Goal: Information Seeking & Learning: Learn about a topic

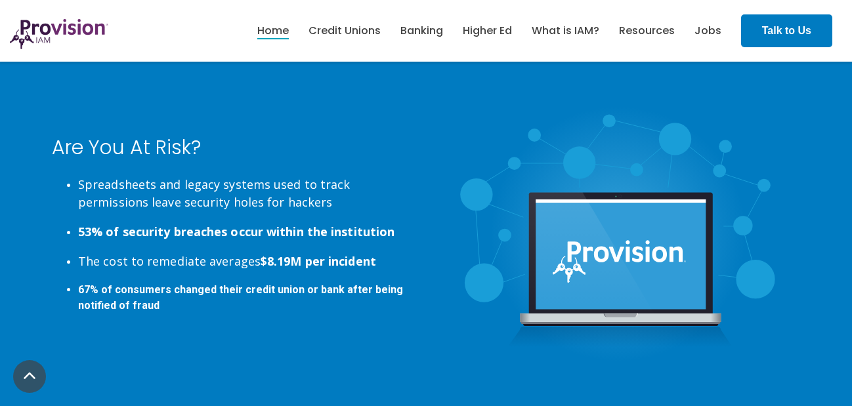
scroll to position [2884, 0]
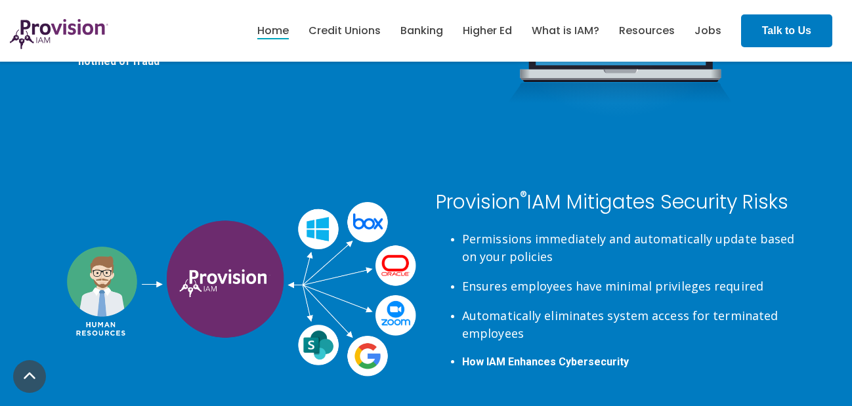
click at [559, 360] on span "How IAM Enhances Cybersecurity" at bounding box center [545, 362] width 167 height 12
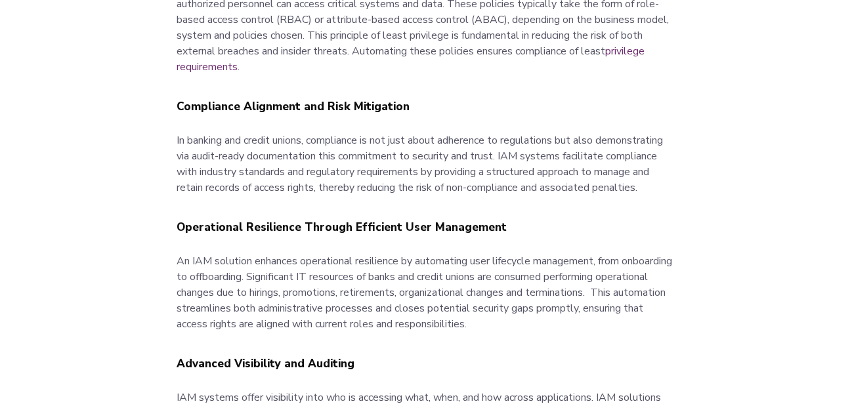
scroll to position [967, 0]
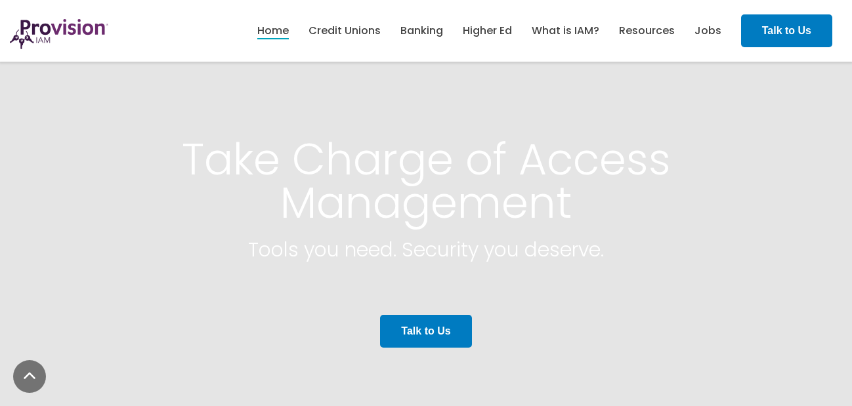
scroll to position [2932, 0]
